Goal: Task Accomplishment & Management: Manage account settings

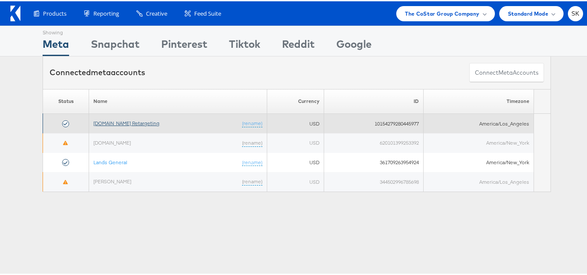
click at [152, 124] on link "Apartments.com Retargeting" at bounding box center [126, 122] width 66 height 7
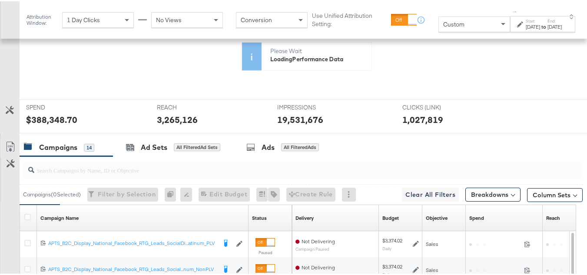
scroll to position [217, 0]
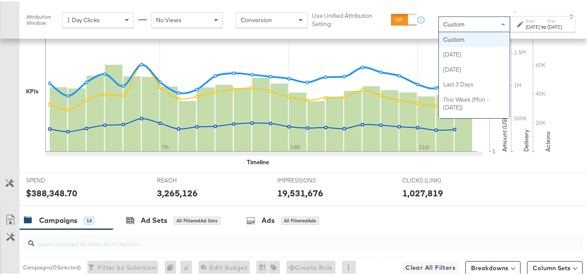
click at [443, 24] on span "Custom" at bounding box center [453, 23] width 21 height 8
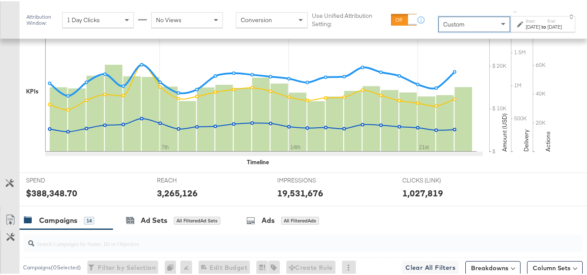
click at [526, 27] on div "[DATE]" at bounding box center [533, 25] width 14 height 7
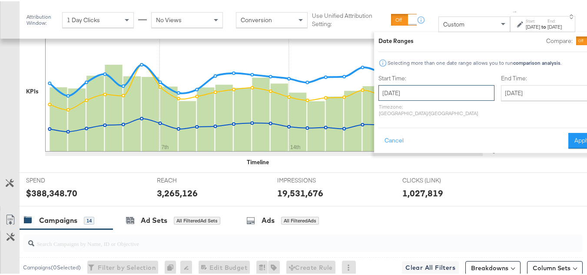
click at [423, 84] on input "[DATE]" at bounding box center [436, 92] width 116 height 16
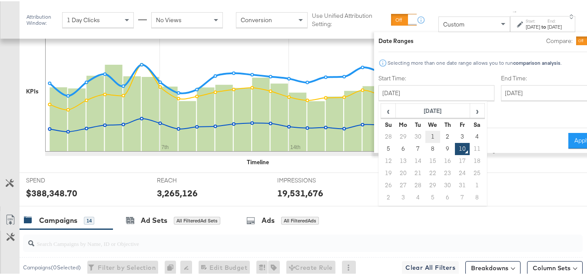
click at [425, 134] on td "1" at bounding box center [432, 135] width 15 height 12
type input "[DATE]"
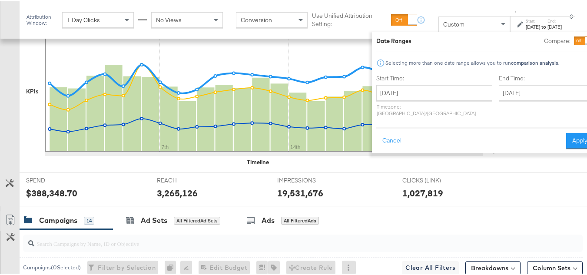
click at [504, 83] on div "End Time: [DATE] ‹ [DATE] › Su Mo Tu We Th Fr Sa 28 29 30 1 2 3 4 5 6 7 8 9 10 …" at bounding box center [546, 96] width 95 height 46
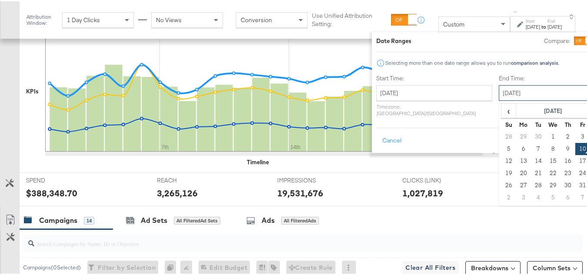
click at [501, 94] on input "[DATE]" at bounding box center [544, 92] width 91 height 16
click at [560, 148] on td "9" at bounding box center [567, 148] width 15 height 12
type input "[DATE]"
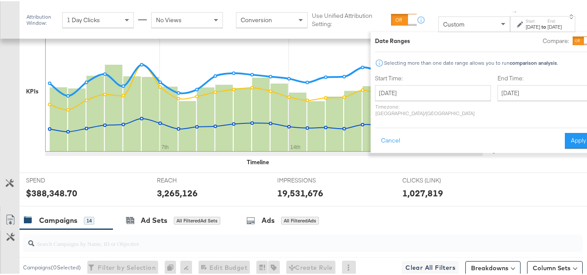
click at [565, 132] on button "Apply" at bounding box center [578, 140] width 27 height 16
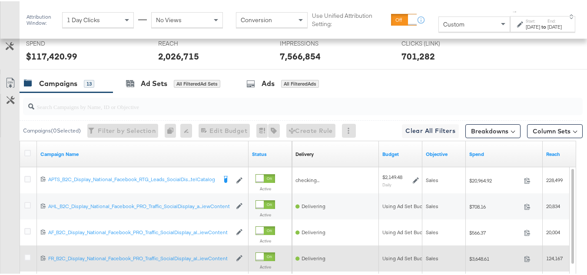
scroll to position [335, 0]
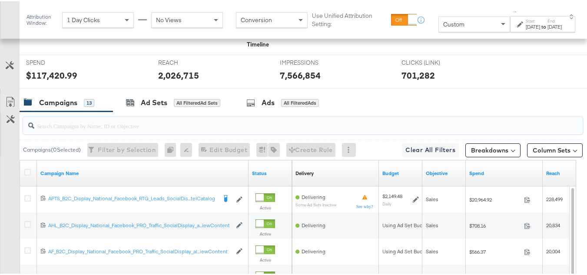
click at [105, 129] on input "search" at bounding box center [283, 121] width 499 height 17
paste input "APTS_B2C_Display_National_Facebook_RTG_Leads_SocialDisplay_Retargeting_Diamond_…"
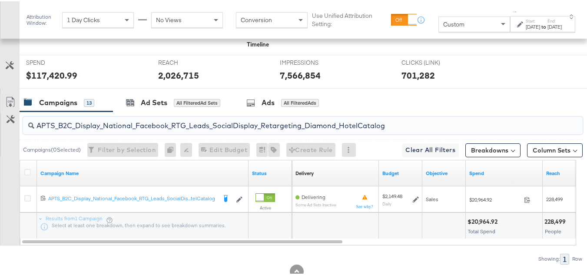
click at [108, 129] on input "APTS_B2C_Display_National_Facebook_RTG_Leads_SocialDisplay_Retargeting_Diamond_…" at bounding box center [283, 121] width 499 height 17
paste input "alwayson_Retargeting_DARE24_DiamondPlatinum"
click at [104, 129] on input "APTS_B2C_Display_National_Facebook_RTG_Leads_SocialDisplay_alwayson_Retargeting…" at bounding box center [283, 121] width 499 height 17
paste input "FR_B2C_Display_National_Facebook_RTG_Leads_SocialDisplay_alwayson_Retargeting_FR"
click at [92, 129] on input "FR_B2C_Display_National_Facebook_RTG_Leads_SocialDisplay_alwayson_Retargeting_F…" at bounding box center [283, 121] width 499 height 17
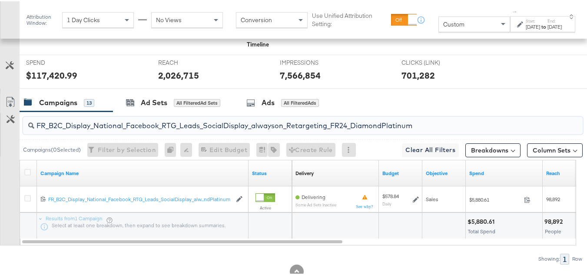
paste input "AF_B2C_Display_National_Facebook_RTG_Leads_SocialDisplay_alwayson_Retargeting_AF"
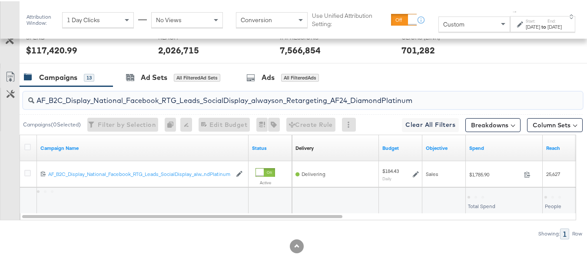
scroll to position [374, 0]
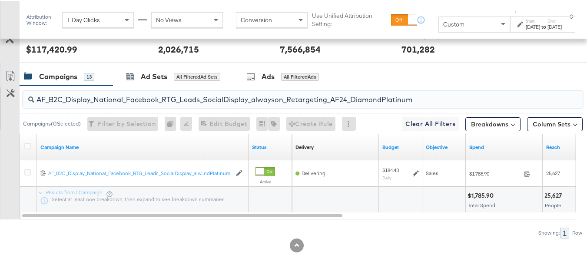
click at [114, 95] on input "AF_B2C_Display_National_Facebook_RTG_Leads_SocialDisplay_alwayson_Retargeting_A…" at bounding box center [283, 94] width 499 height 17
paste input "HL_B2C_Display_National_Facebook_RTG_Leads_SocialDisplay_alwayson_Retargeting_A…"
click at [103, 97] on input "AHL_B2C_Display_National_Facebook_RTG_Leads_SocialDisplay_alwayson_Retargeting_…" at bounding box center [283, 94] width 499 height 17
paste input "PTS_B2C_Display_National_Facebook_PRO_Traffic_SocialDisplay_alwayson_ASC_DARE24…"
click at [143, 97] on input "APTS_B2C_Display_National_Facebook_PRO_Traffic_SocialDisplay_alwayson_ASC_DARE2…" at bounding box center [283, 94] width 499 height 17
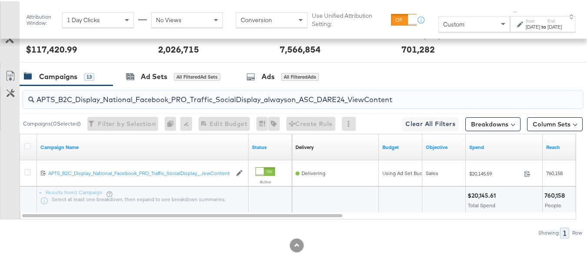
paste input "Leads_SocialDisplay_alwayson_ASC_DARE24_Purchase"
click at [119, 94] on input "APTS_B2C_Display_National_Facebook_PRO_Leads_SocialDisplay_alwayson_ASC_DARE24_…" at bounding box center [283, 94] width 499 height 17
paste input "F_B2C_Display_National_Facebook_PRO_Traffic_SocialDisplay_alwayson_ASC_AF24_Vie…"
click at [103, 96] on input "AF_B2C_Display_National_Facebook_PRO_Traffic_SocialDisplay_alwayson_ASC_AF24_Vi…" at bounding box center [283, 94] width 499 height 17
paste input "FR_B2C_Display_National_Facebook_PRO_Traffic_SocialDisplay_alwayson_ASC_FR"
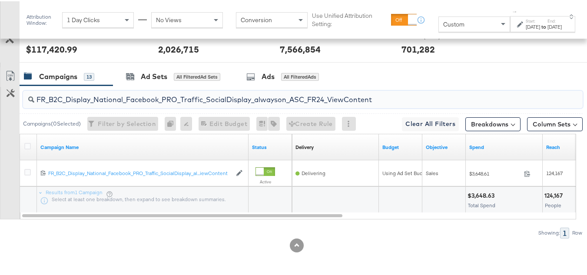
click at [131, 96] on input "FR_B2C_Display_National_Facebook_PRO_Traffic_SocialDisplay_alwayson_ASC_FR24_Vi…" at bounding box center [283, 94] width 499 height 17
paste input "AHL_B2C_Display_National_Facebook_PRO_Traffic_SocialDisplay_alwayson_ASC_AHL"
type input "AHL_B2C_Display_National_Facebook_PRO_Traffic_SocialDisplay_alwayson_ASC_AHL24_…"
drag, startPoint x: 581, startPoint y: 234, endPoint x: 590, endPoint y: 284, distance: 50.7
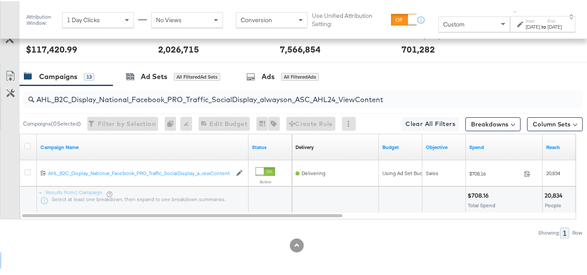
click at [540, 269] on div "KPIs Performance & KPIs Customize KPIs ✔ Clicks (Link) ✔ Reach ✔ Impressions ✔ …" at bounding box center [296, 57] width 593 height 435
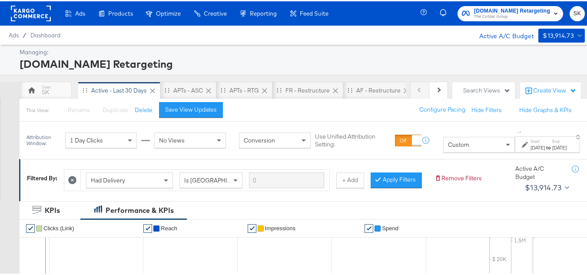
click at [485, 16] on span "The CoStar Group" at bounding box center [512, 15] width 76 height 7
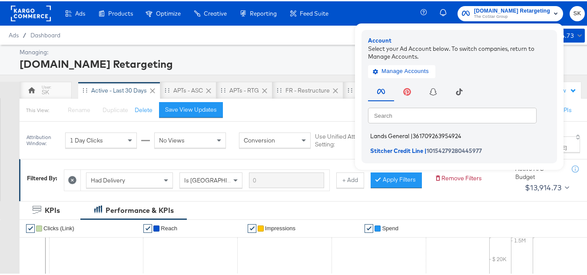
click at [388, 136] on span "Lands General" at bounding box center [389, 134] width 39 height 7
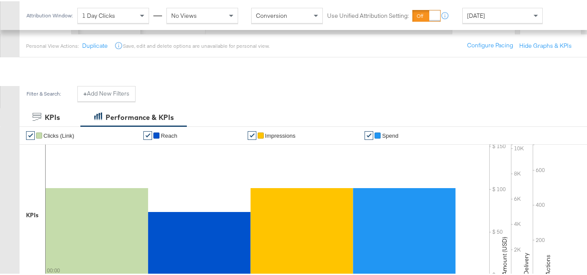
scroll to position [130, 0]
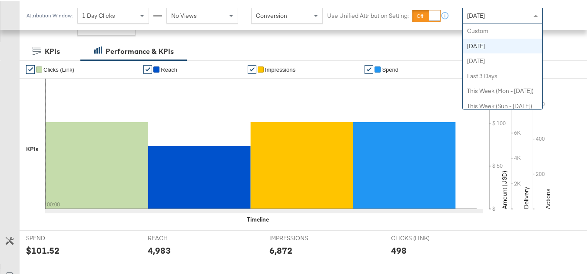
click at [481, 18] on div "[DATE]" at bounding box center [503, 14] width 80 height 15
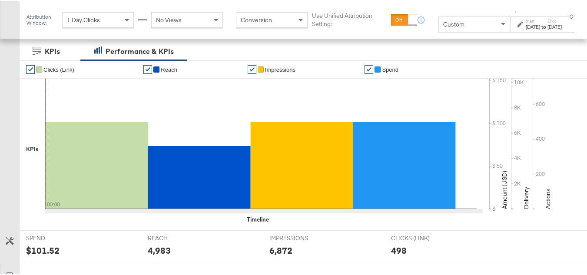
click at [540, 29] on strong "to" at bounding box center [543, 25] width 7 height 7
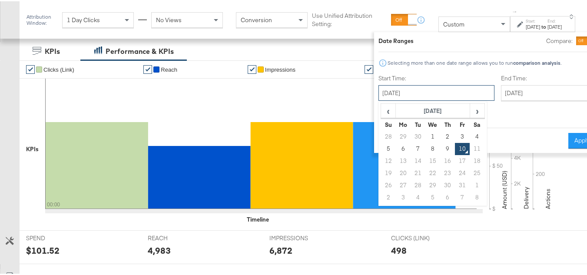
click at [422, 97] on input "[DATE]" at bounding box center [436, 92] width 116 height 16
click at [425, 133] on td "1" at bounding box center [432, 135] width 15 height 12
type input "[DATE]"
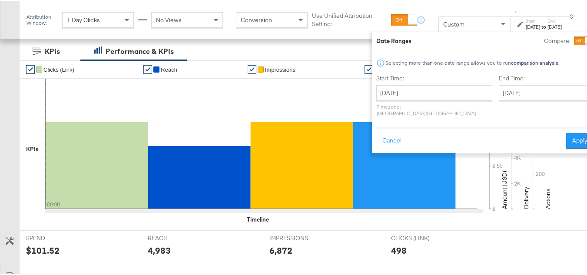
click at [560, 89] on div "Start Time: October 1st 2025 ‹ October 2025 › Su Mo Tu We Th Fr Sa 28 29 30 1 2…" at bounding box center [484, 96] width 217 height 46
click at [528, 92] on input "[DATE]" at bounding box center [544, 92] width 91 height 16
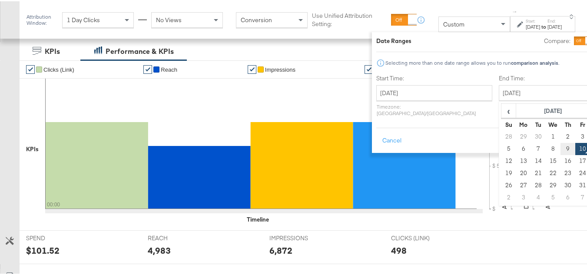
click at [560, 148] on td "9" at bounding box center [567, 148] width 15 height 12
type input "[DATE]"
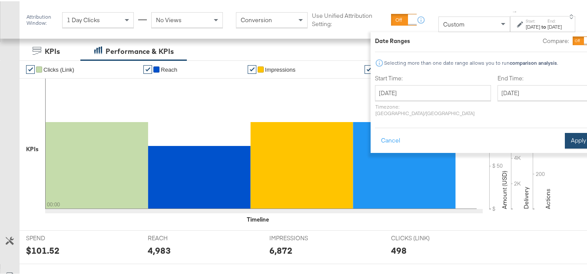
click at [571, 135] on button "Apply" at bounding box center [578, 140] width 27 height 16
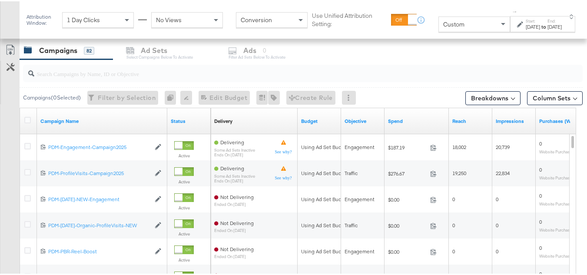
scroll to position [374, 0]
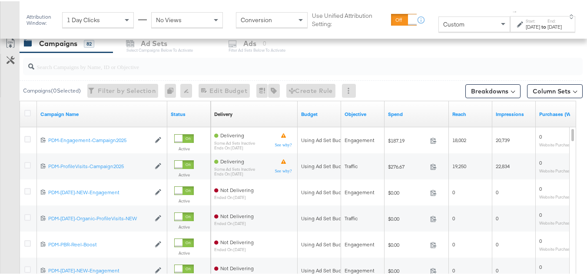
click at [86, 70] on div at bounding box center [303, 64] width 560 height 17
paste input "B2C_LAND_KC_RT_Sig_24"
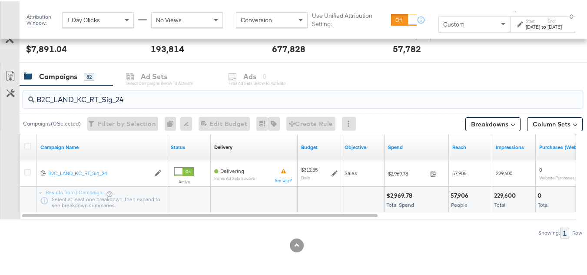
click at [99, 101] on input "B2C_LAND_KC_RT_Sig_24" at bounding box center [283, 94] width 499 height 17
paste input "B_Ecommerce_KC_Retargeting_LW&LOA_Traffic"
click at [95, 99] on input "B2B_Ecommerce_KC_Retargeting_LW&LOA_Traffic" at bounding box center [283, 94] width 499 height 17
paste input "KC_Retargeting_Prospects & Clients_Conversions"
click at [97, 100] on input "B2B_KC_Retargeting_Prospects & Clients_Conversions" at bounding box center [283, 94] width 499 height 17
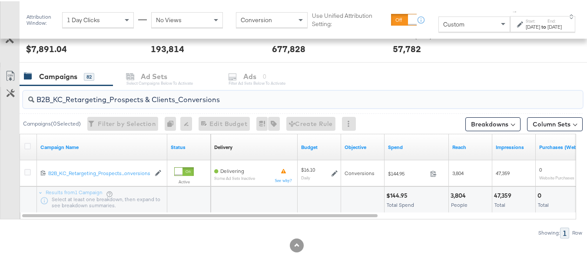
paste input "C_LAND_KC_Pros_Sig"
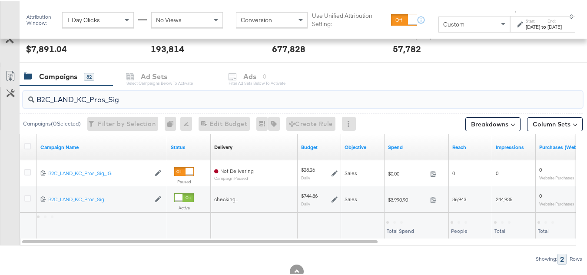
scroll to position [367, 0]
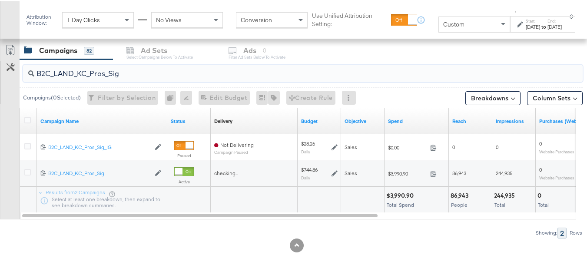
type input "B2C_LAND_KC_Pros_Sig"
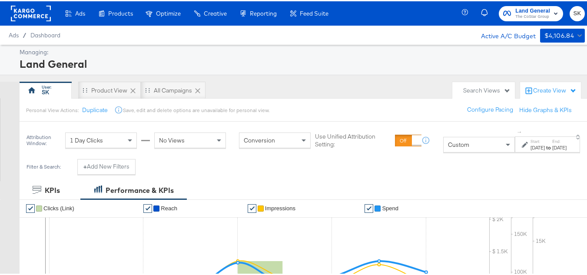
click at [569, 21] on div "Land General The CoStar Group SK" at bounding box center [529, 12] width 129 height 24
click at [570, 7] on button "SK" at bounding box center [577, 12] width 15 height 15
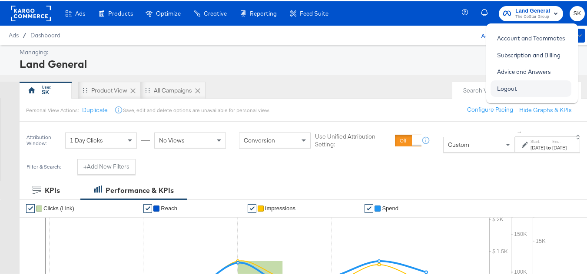
click at [497, 91] on link "Logout" at bounding box center [507, 88] width 33 height 16
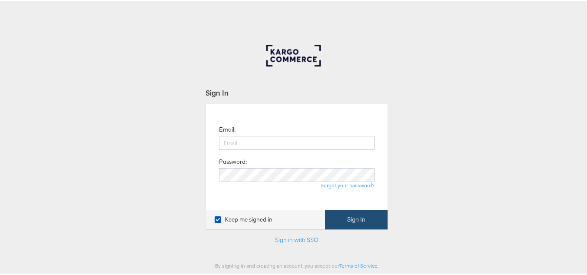
type input "shravan.kumar@kargo.com"
click at [345, 220] on button "Sign In" at bounding box center [356, 219] width 63 height 20
